Goal: Transaction & Acquisition: Purchase product/service

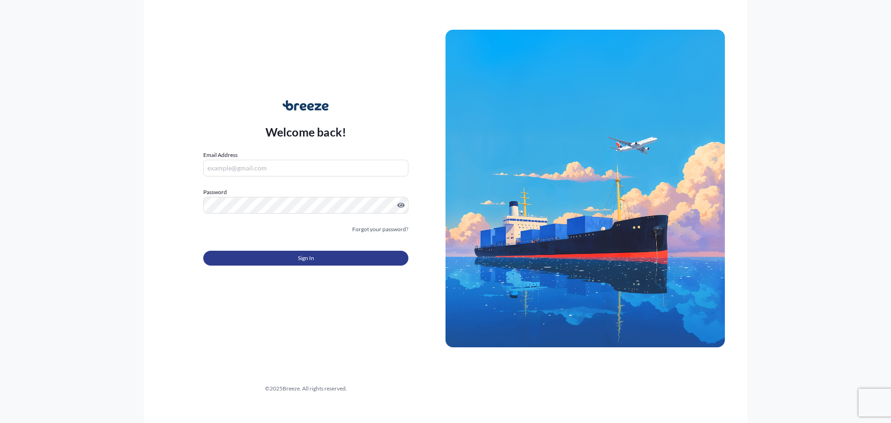
type input "[EMAIL_ADDRESS][DOMAIN_NAME]"
click at [301, 259] on span "Sign In" at bounding box center [306, 257] width 16 height 9
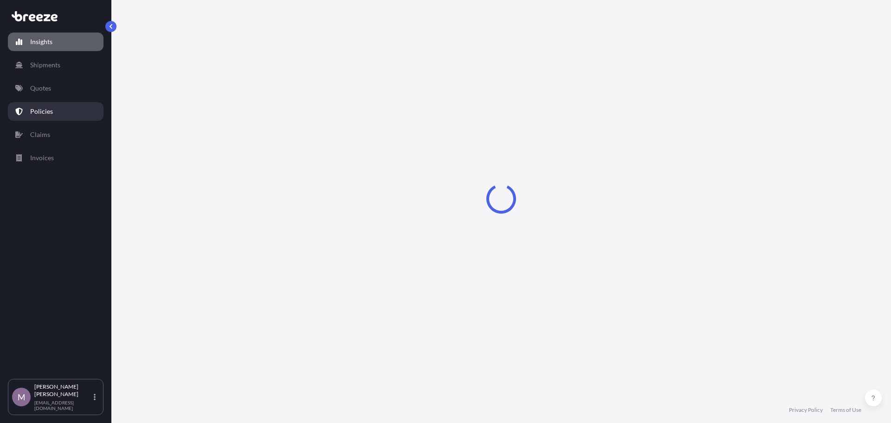
click at [45, 120] on link "Policies" at bounding box center [56, 111] width 96 height 19
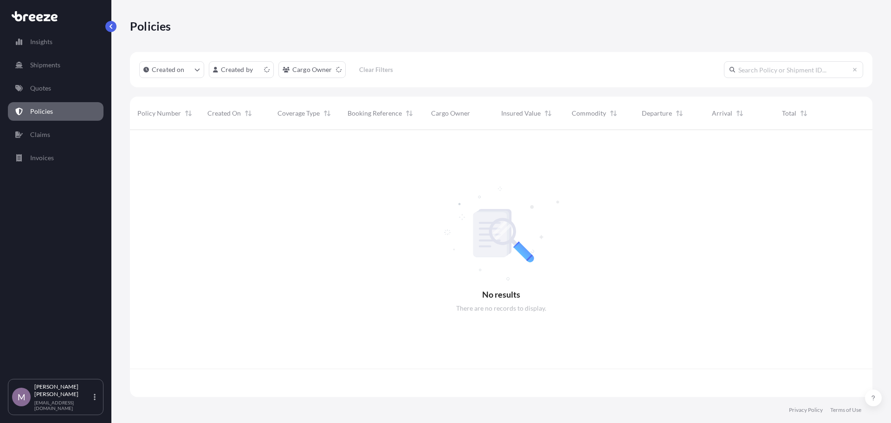
scroll to position [265, 736]
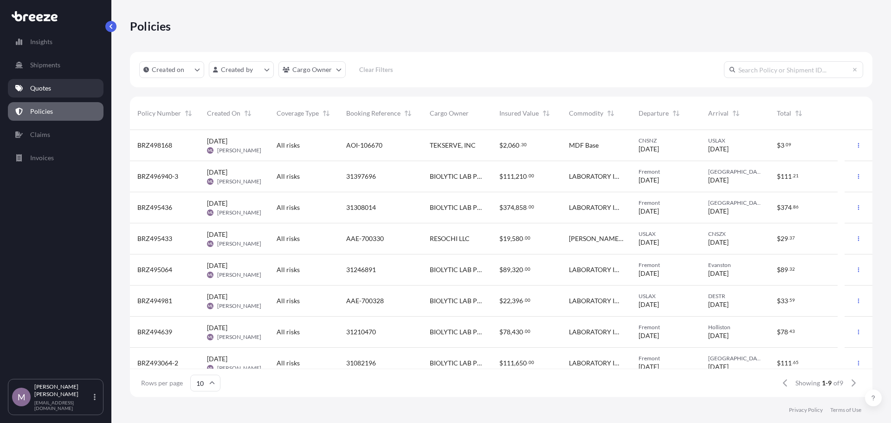
click at [56, 91] on link "Quotes" at bounding box center [56, 88] width 96 height 19
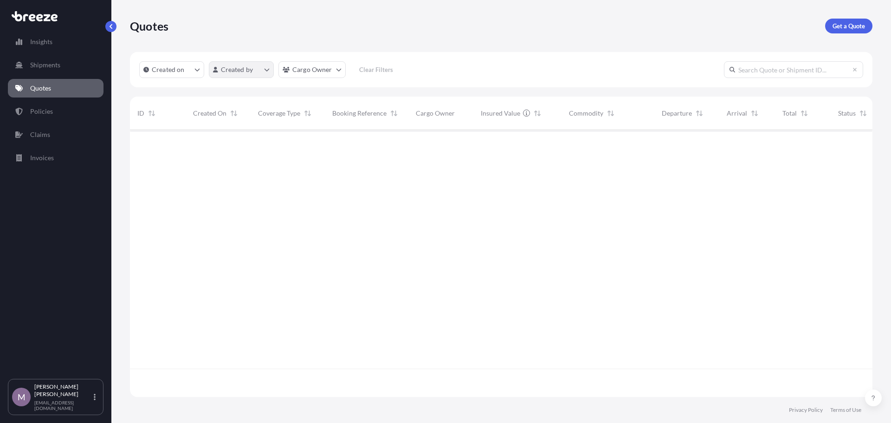
scroll to position [265, 736]
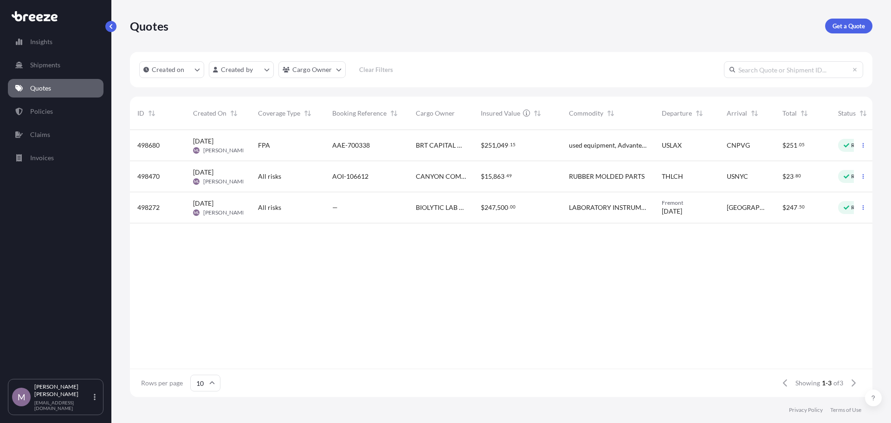
click at [152, 141] on span "498680" at bounding box center [148, 145] width 22 height 9
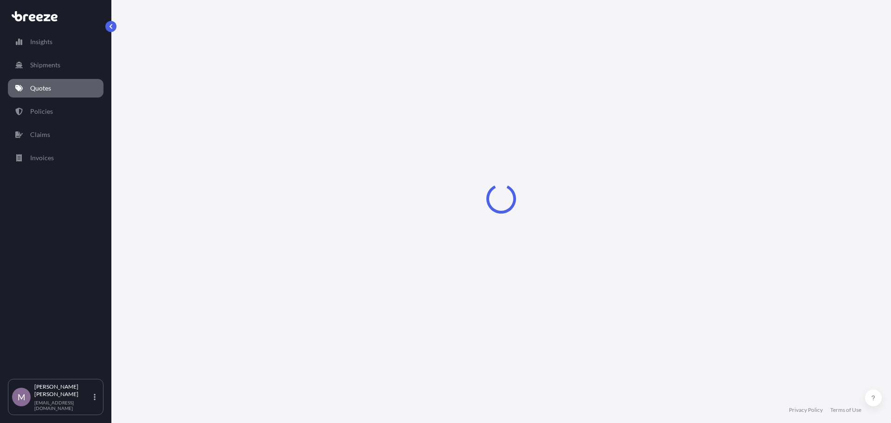
select select "Road"
select select "Air"
select select "Road"
select select "1"
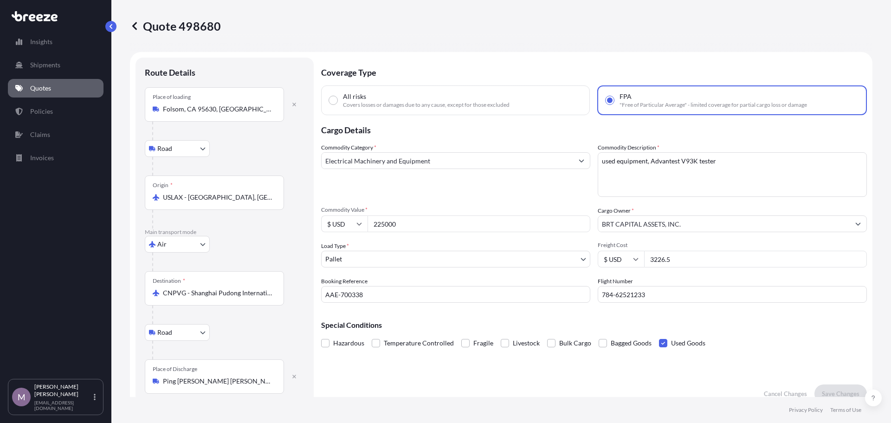
drag, startPoint x: 683, startPoint y: 260, endPoint x: 606, endPoint y: 262, distance: 76.6
click at [606, 262] on div "$ USD 3226.5" at bounding box center [732, 259] width 269 height 17
